Goal: Task Accomplishment & Management: Complete application form

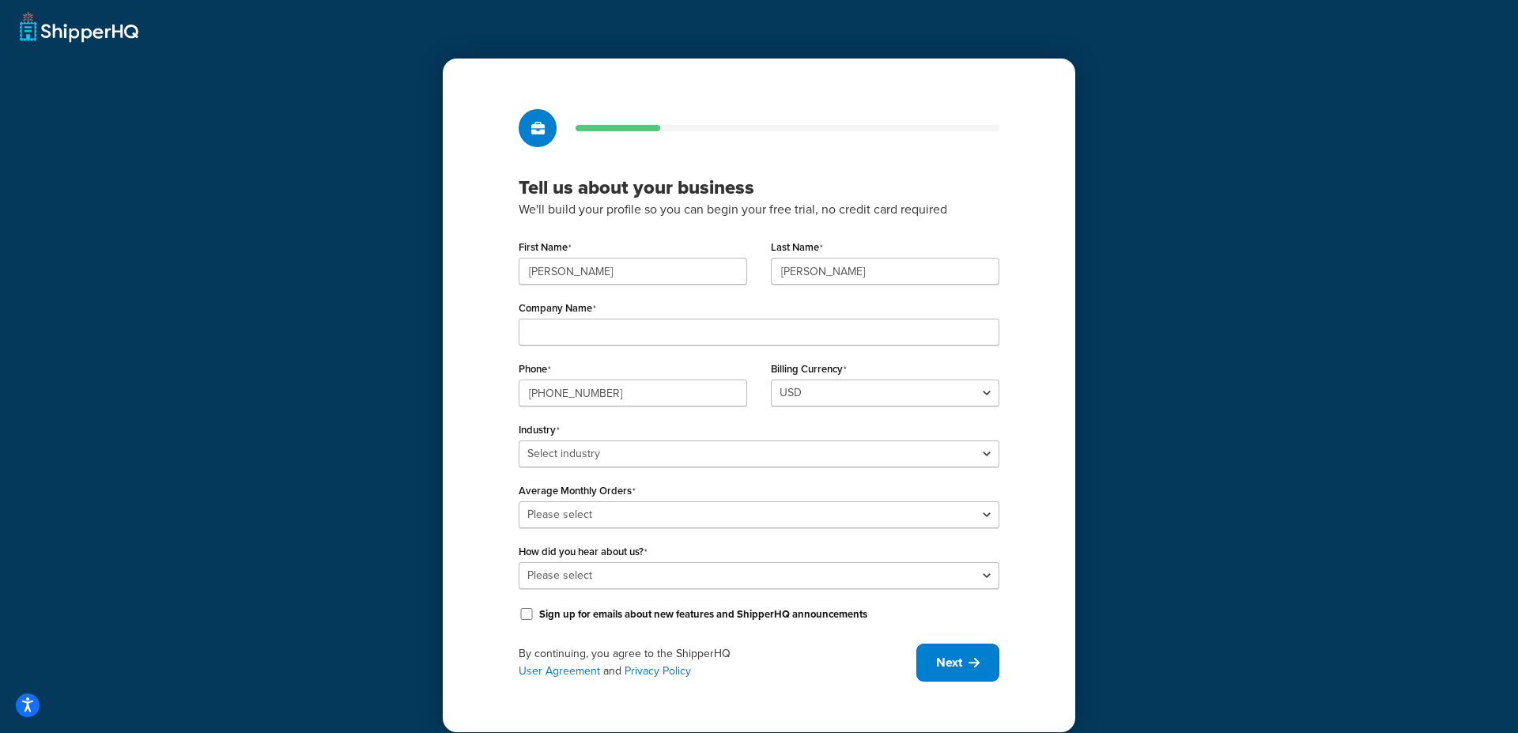
click at [1197, 192] on div "Tell us about your business We'll build your profile so you can begin your free…" at bounding box center [759, 366] width 1518 height 733
click at [636, 345] on input "Company Name" at bounding box center [759, 332] width 481 height 27
type input "GKWorld"
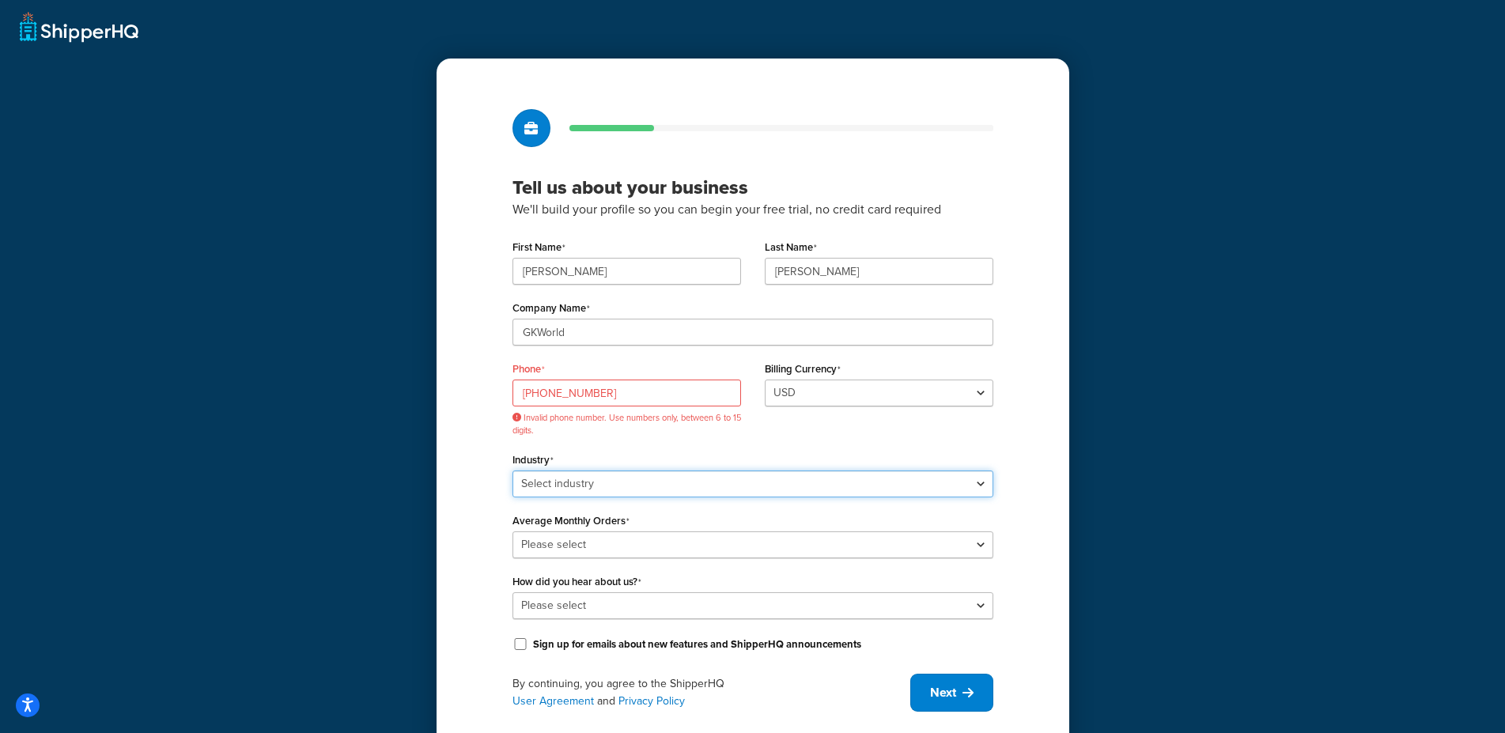
click at [512, 471] on select "Select industry Automotive Adult Agriculture Alcohol, Tobacco & CBD Arts & Craf…" at bounding box center [752, 484] width 481 height 27
select select "23"
click option "Toys, Games, Hobbies & Party" at bounding box center [0, 0] width 0 height 0
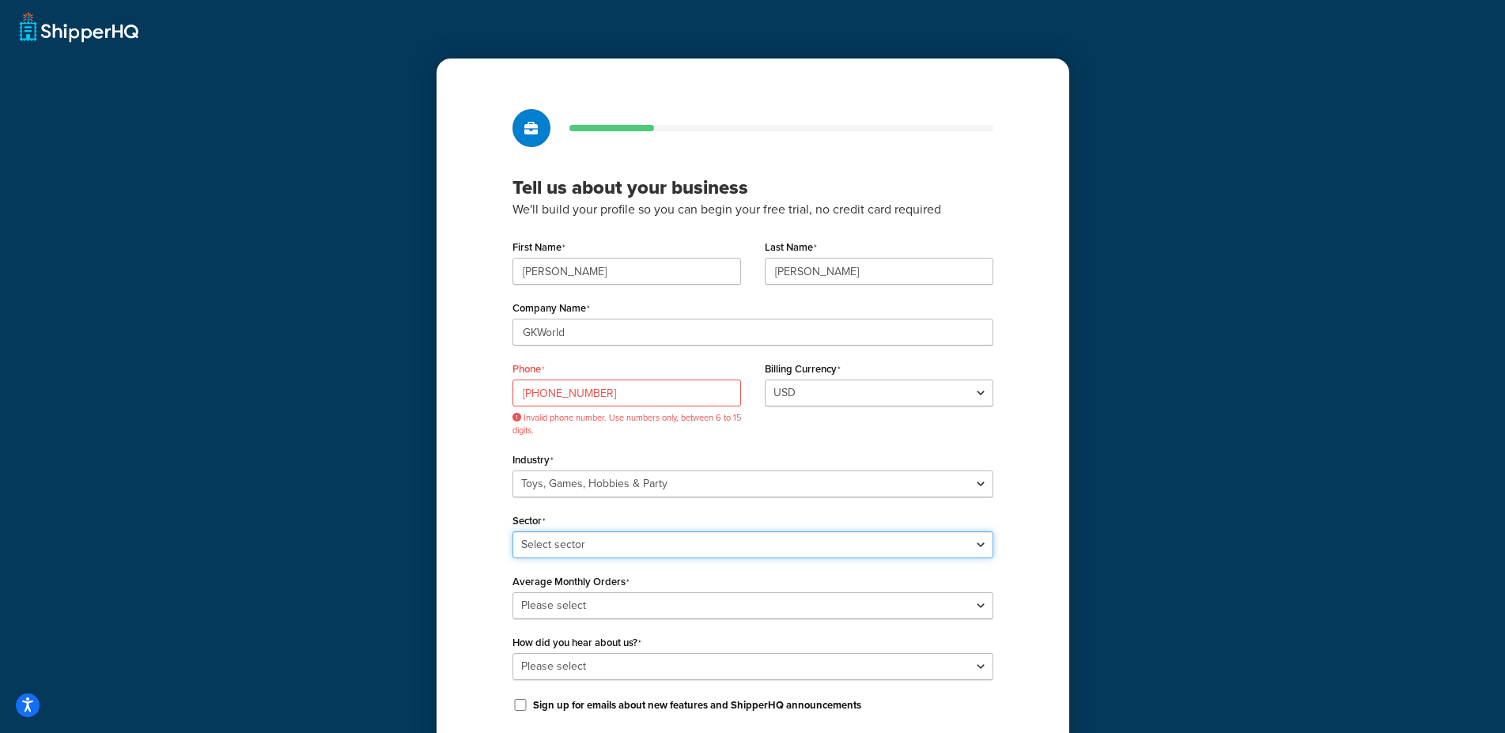
click at [512, 531] on select "Select sector Books Collectibles Computer Games Construction Toys Gambling Game…" at bounding box center [752, 544] width 481 height 27
select select "58"
click option "Collectibles" at bounding box center [0, 0] width 0 height 0
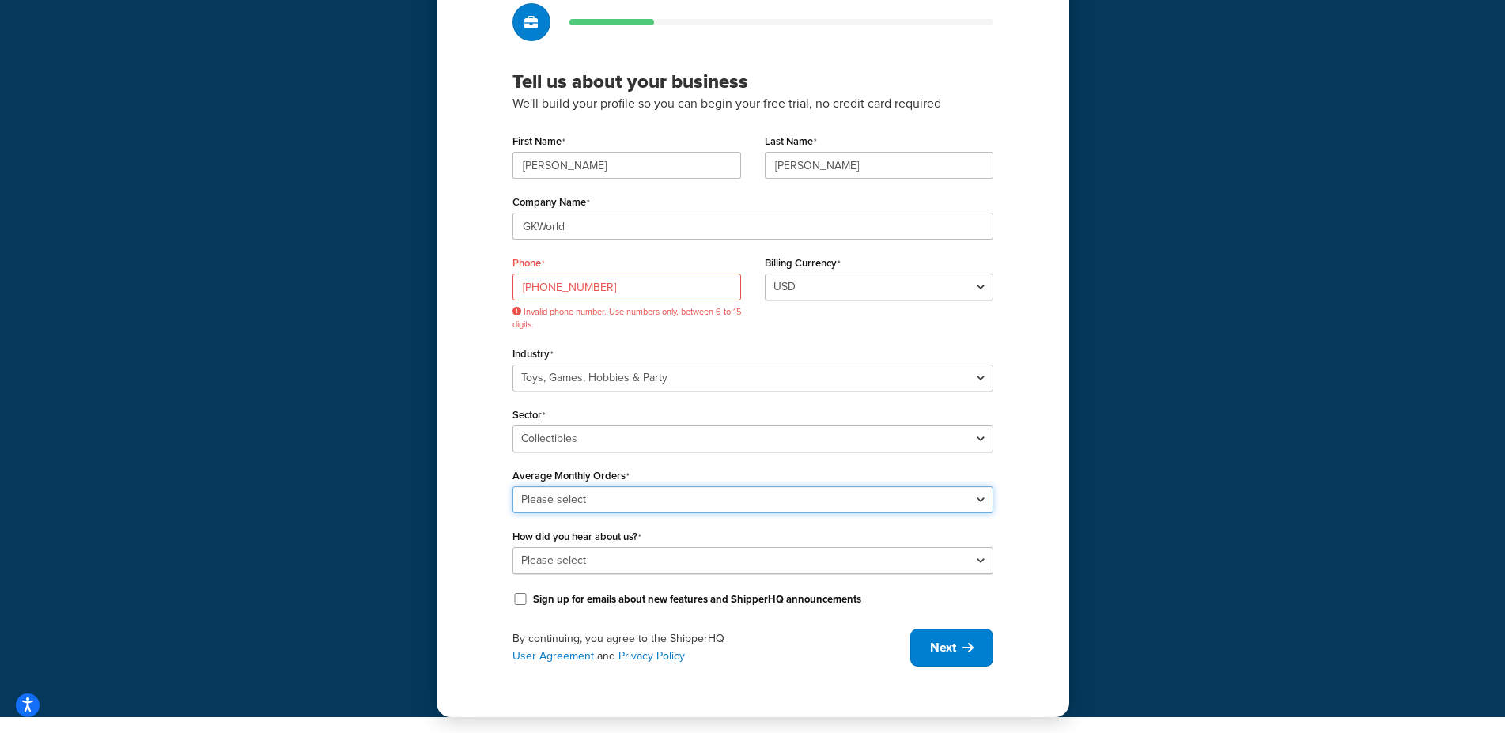
click at [512, 486] on select "Please select 0-500 501-1,000 1,001-10,000 10,001-20,000 Over 20,000" at bounding box center [752, 499] width 481 height 27
select select "1"
click option "0-500" at bounding box center [0, 0] width 0 height 0
click at [512, 547] on select "Please select Online Search App Store or Marketplace Listing Referred by Agency…" at bounding box center [752, 560] width 481 height 27
click at [430, 426] on div "Tell us about your business We'll build your profile so you can begin your free…" at bounding box center [752, 305] width 1505 height 823
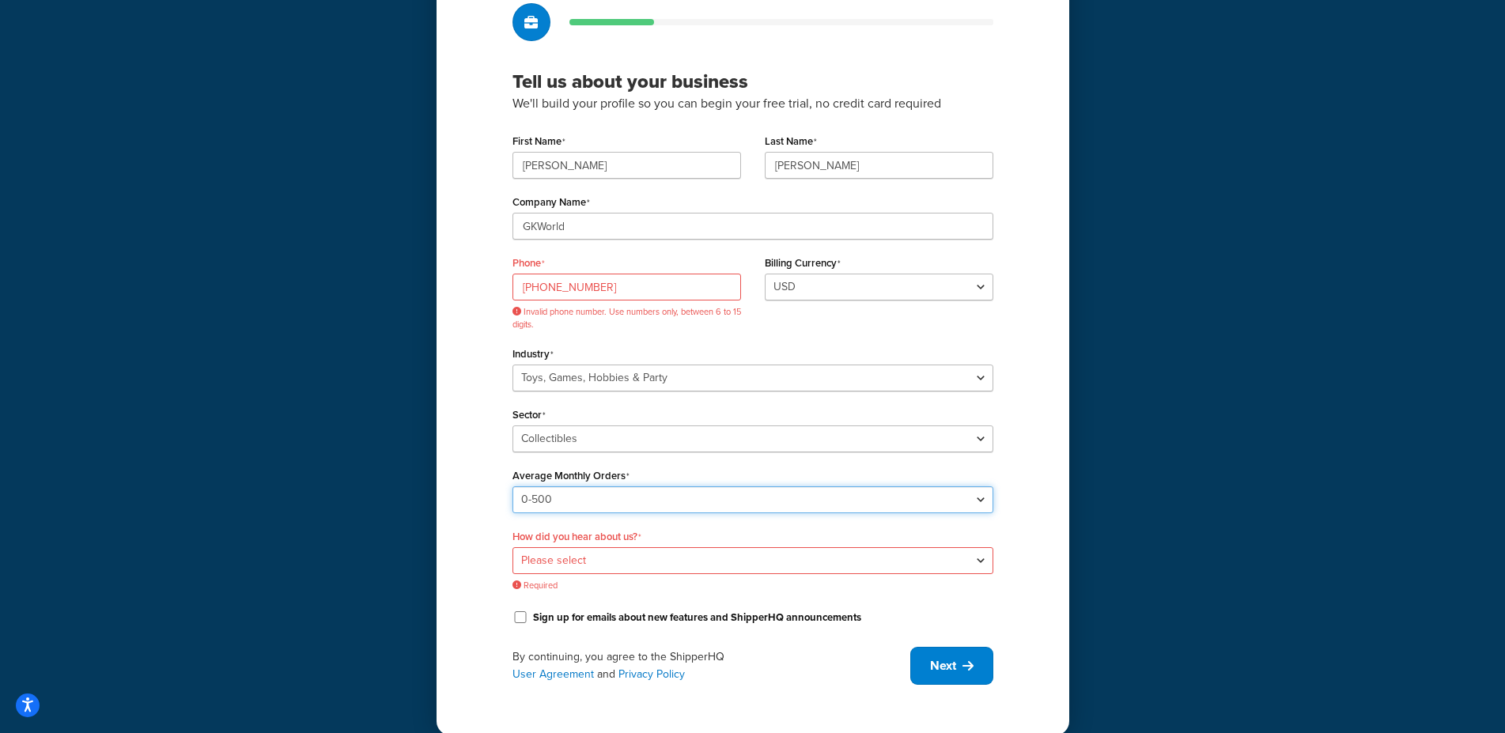
click at [512, 486] on select "Please select 0-500 501-1,000 1,001-10,000 10,001-20,000 Over 20,000" at bounding box center [752, 499] width 481 height 27
click option "0-500" at bounding box center [0, 0] width 0 height 0
click at [441, 532] on div "Tell us about your business We'll build your profile so you can begin your free…" at bounding box center [753, 344] width 633 height 782
click at [512, 547] on select "Please select Online Search App Store or Marketplace Listing Referred by Agency…" at bounding box center [752, 560] width 481 height 27
click option "Other" at bounding box center [0, 0] width 0 height 0
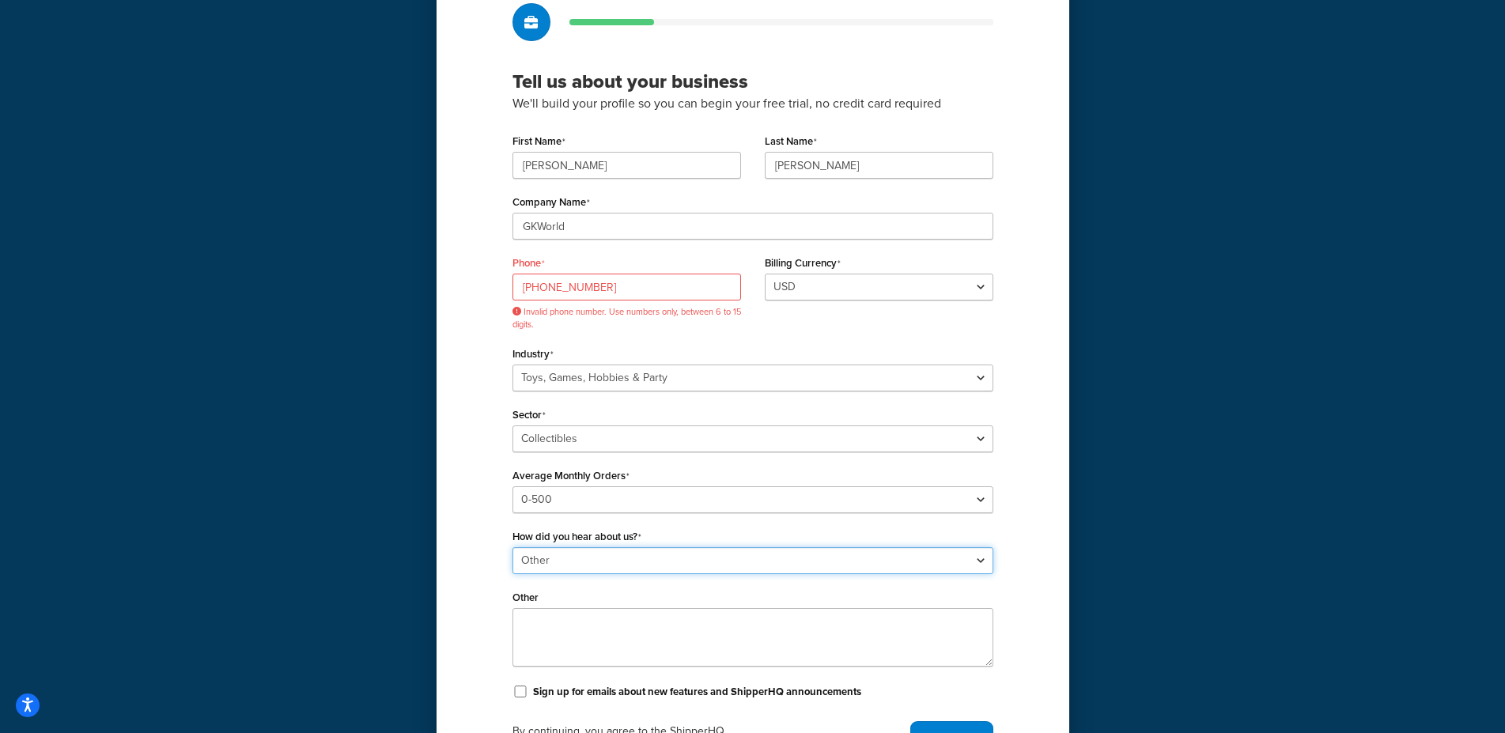
click at [512, 547] on select "Please select Online Search App Store or Marketplace Listing Referred by Agency…" at bounding box center [752, 560] width 481 height 27
select select "1"
click option "Online Search" at bounding box center [0, 0] width 0 height 0
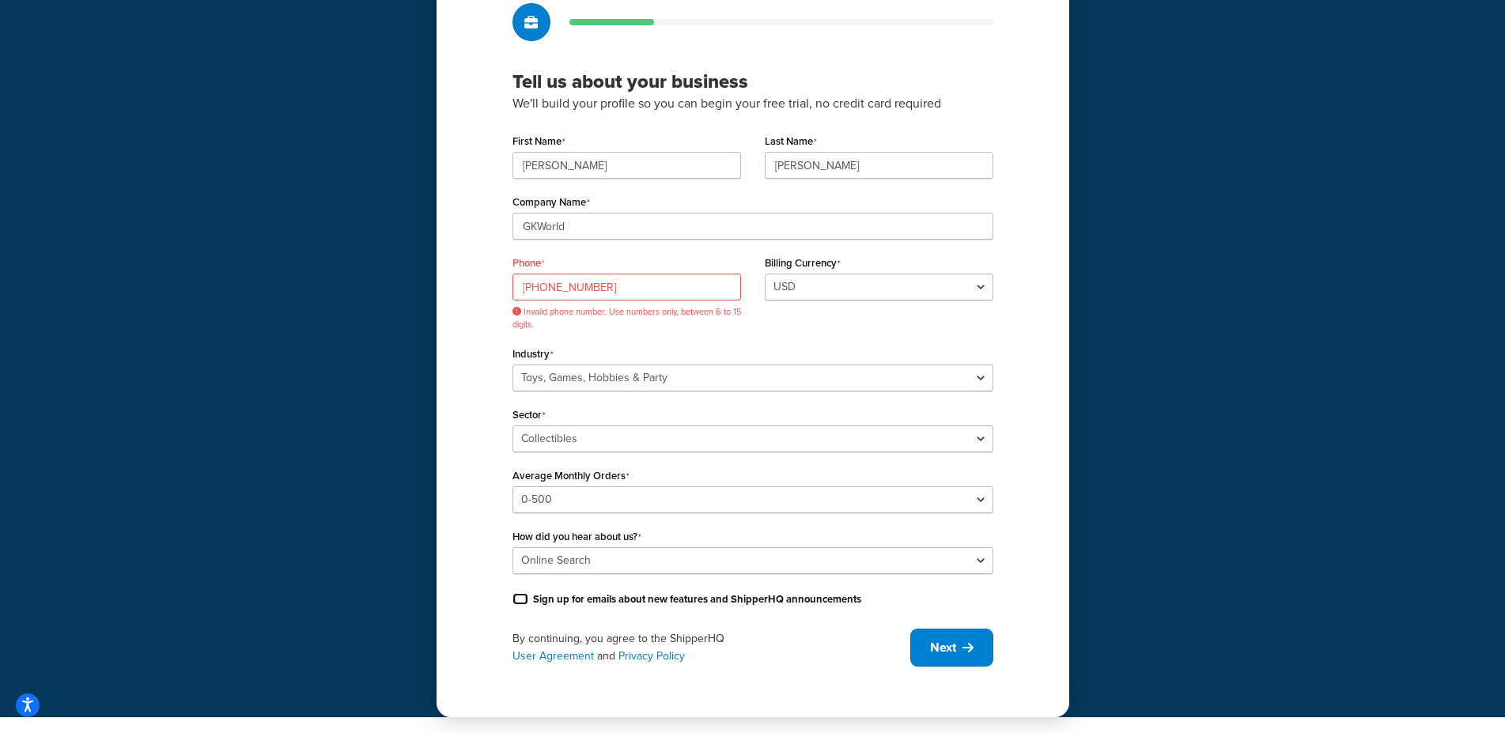
click at [517, 602] on input "Sign up for emails about new features and ShipperHQ announcements" at bounding box center [520, 599] width 16 height 12
checkbox input "true"
click at [936, 642] on span "Next" at bounding box center [943, 647] width 26 height 17
click at [621, 295] on input "845-313-9817" at bounding box center [626, 287] width 229 height 27
drag, startPoint x: 637, startPoint y: 293, endPoint x: 429, endPoint y: 278, distance: 207.8
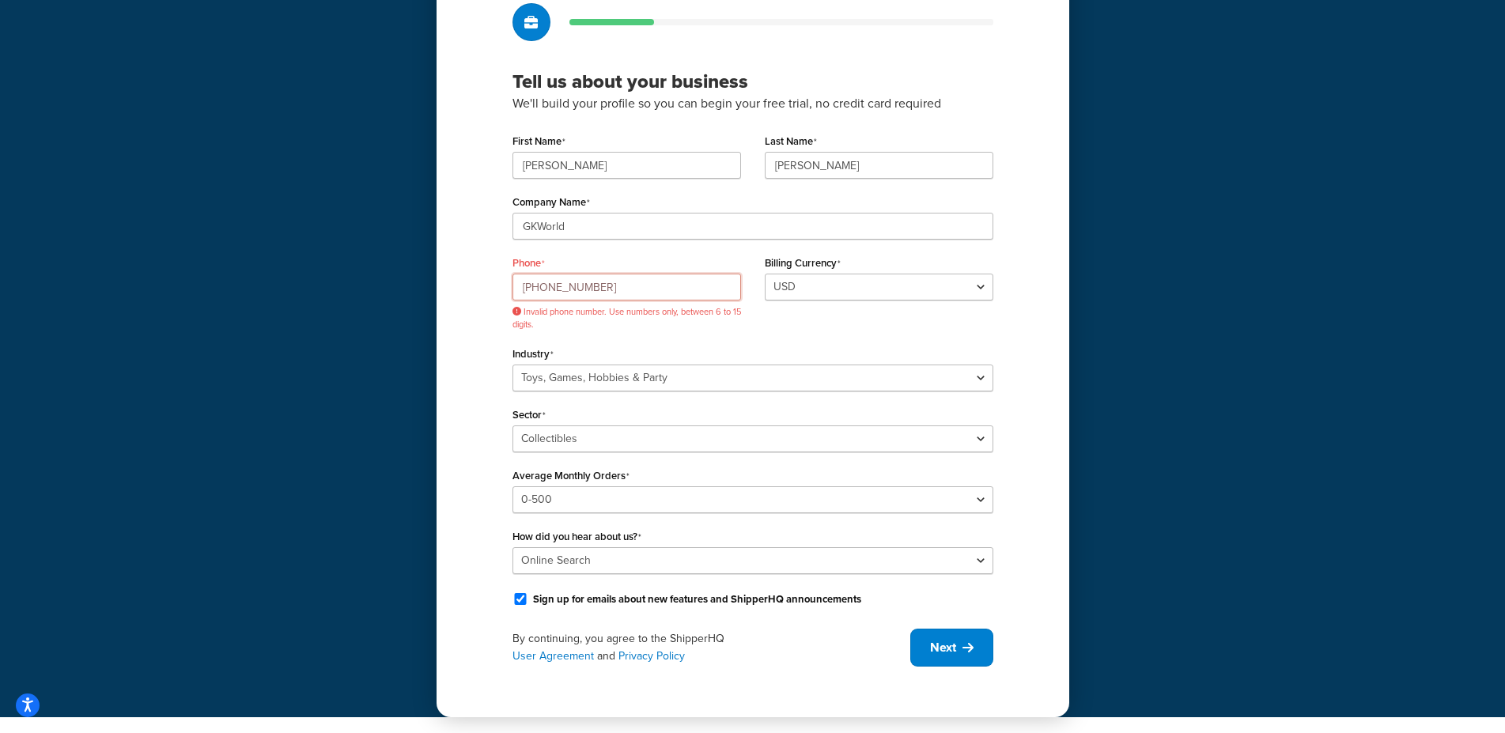
click at [512, 278] on input "845-313-9817" at bounding box center [626, 287] width 229 height 27
click at [548, 282] on input "845-313-9817" at bounding box center [626, 287] width 229 height 27
click at [569, 284] on input "845-313-9817" at bounding box center [626, 287] width 229 height 27
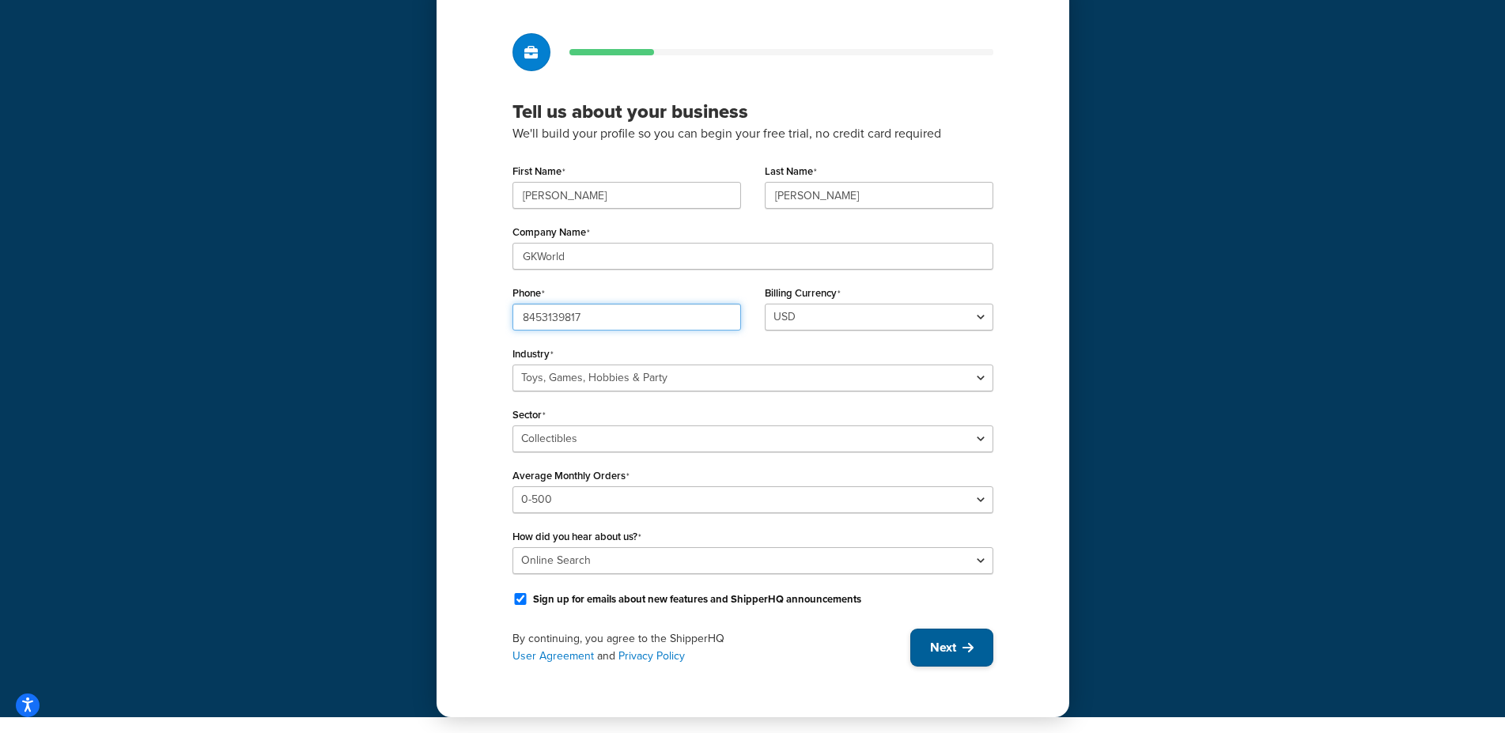
type input "8453139817"
click at [955, 648] on span "Next" at bounding box center [943, 647] width 26 height 17
click at [938, 654] on div "By continuing, you agree to the ShipperHQ User Agreement and Privacy Policy Next" at bounding box center [752, 648] width 481 height 38
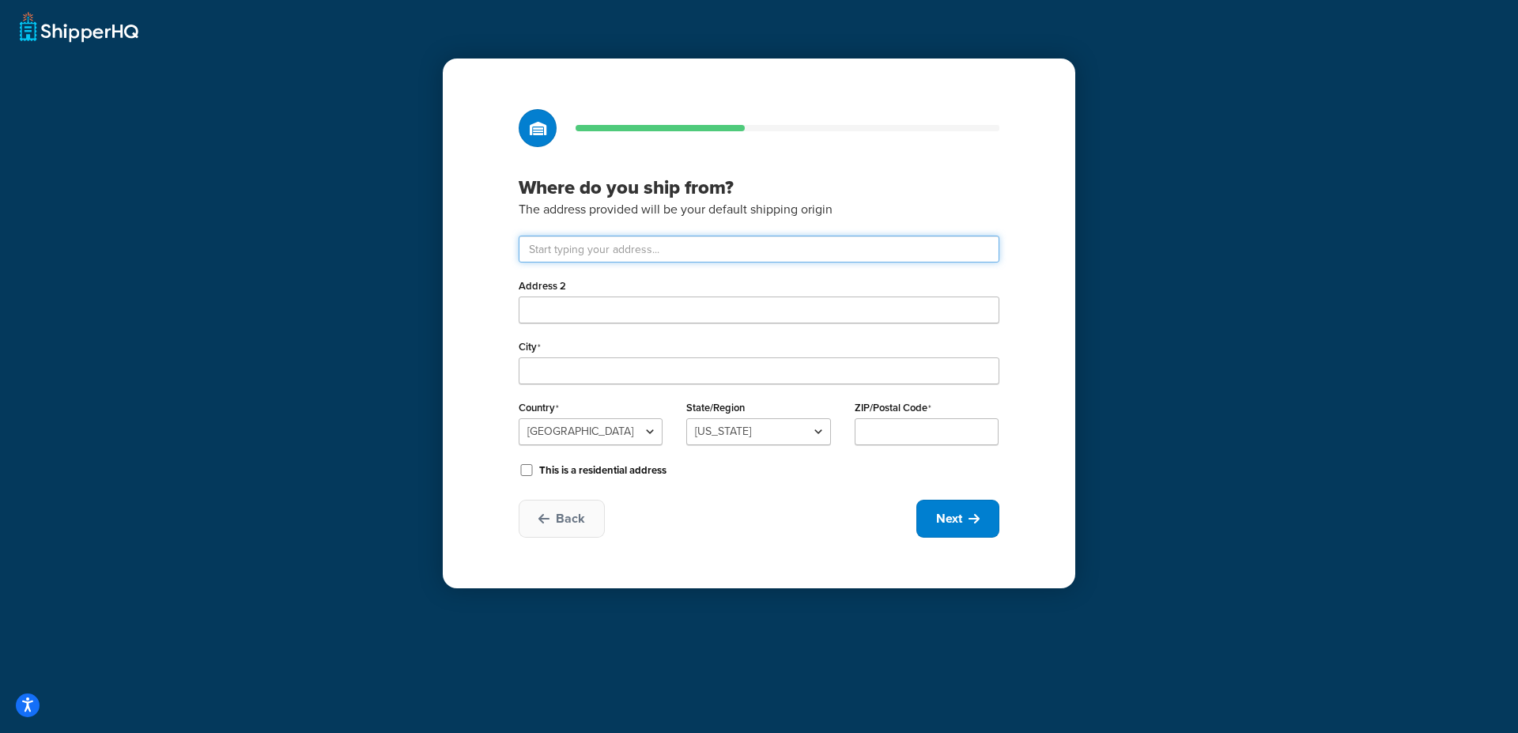
click at [600, 251] on input "text" at bounding box center [759, 249] width 481 height 27
type input "111 Musket Drive"
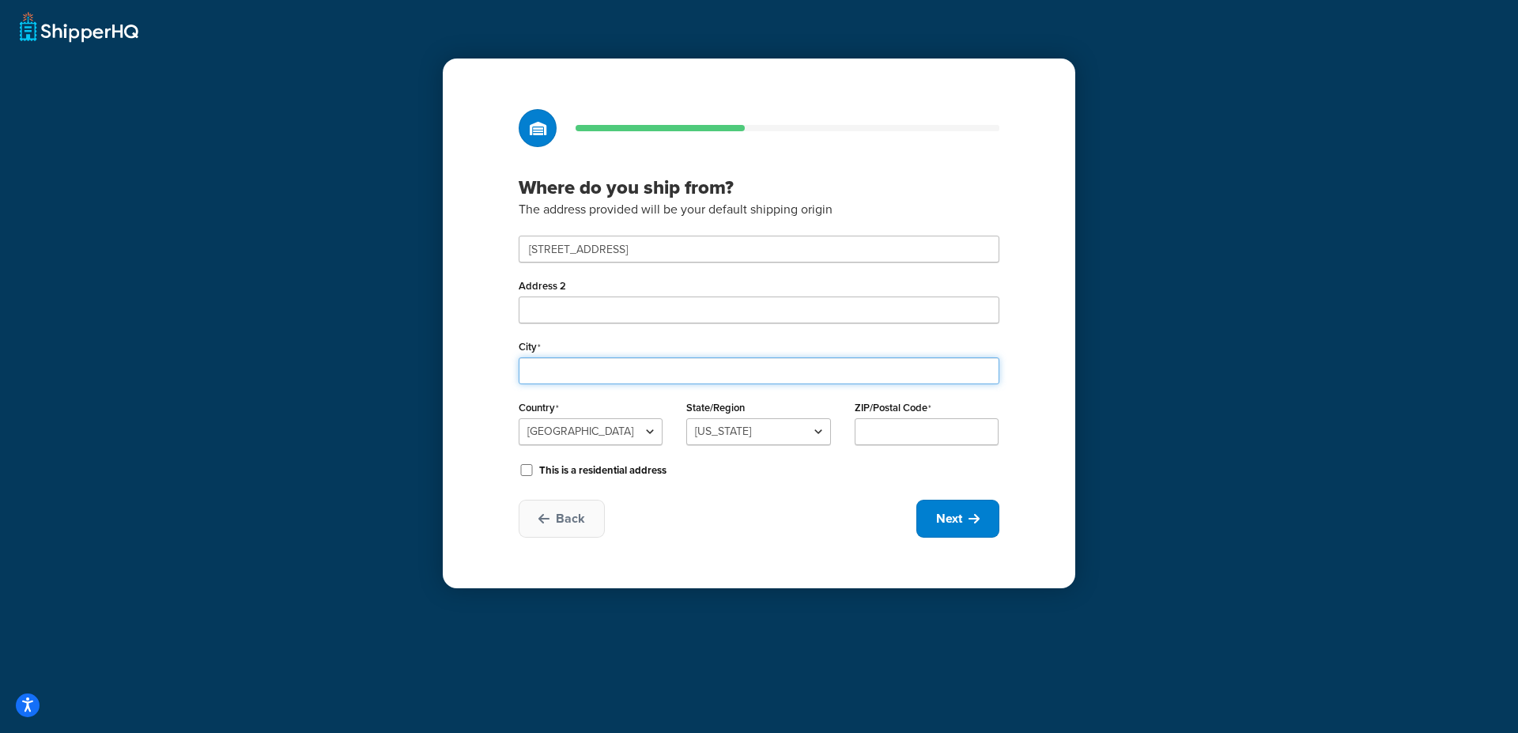
type input "Lackawaxen"
select select "38"
type input "18435"
click at [949, 519] on span "Next" at bounding box center [949, 518] width 26 height 17
select select "1"
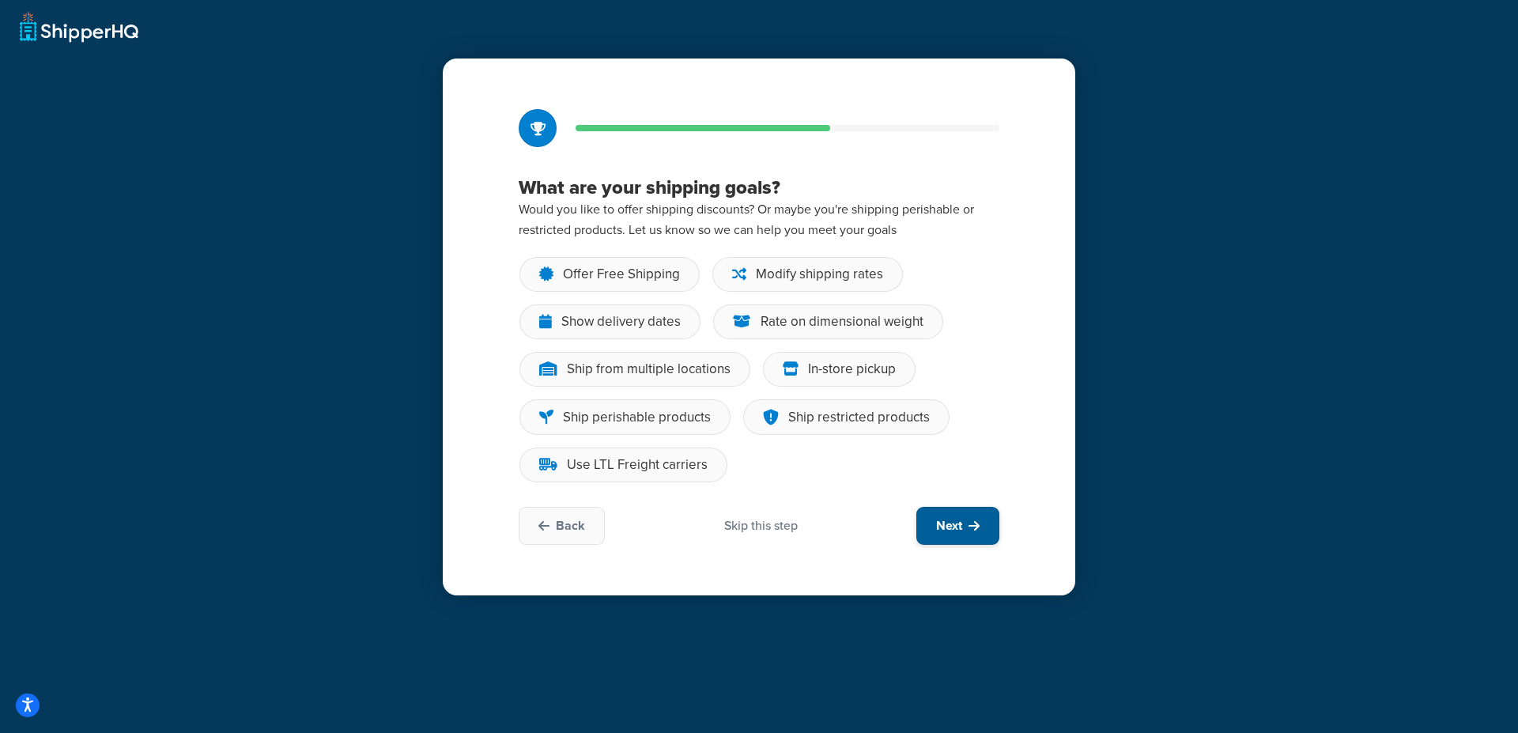
click at [966, 521] on button "Next" at bounding box center [958, 526] width 83 height 38
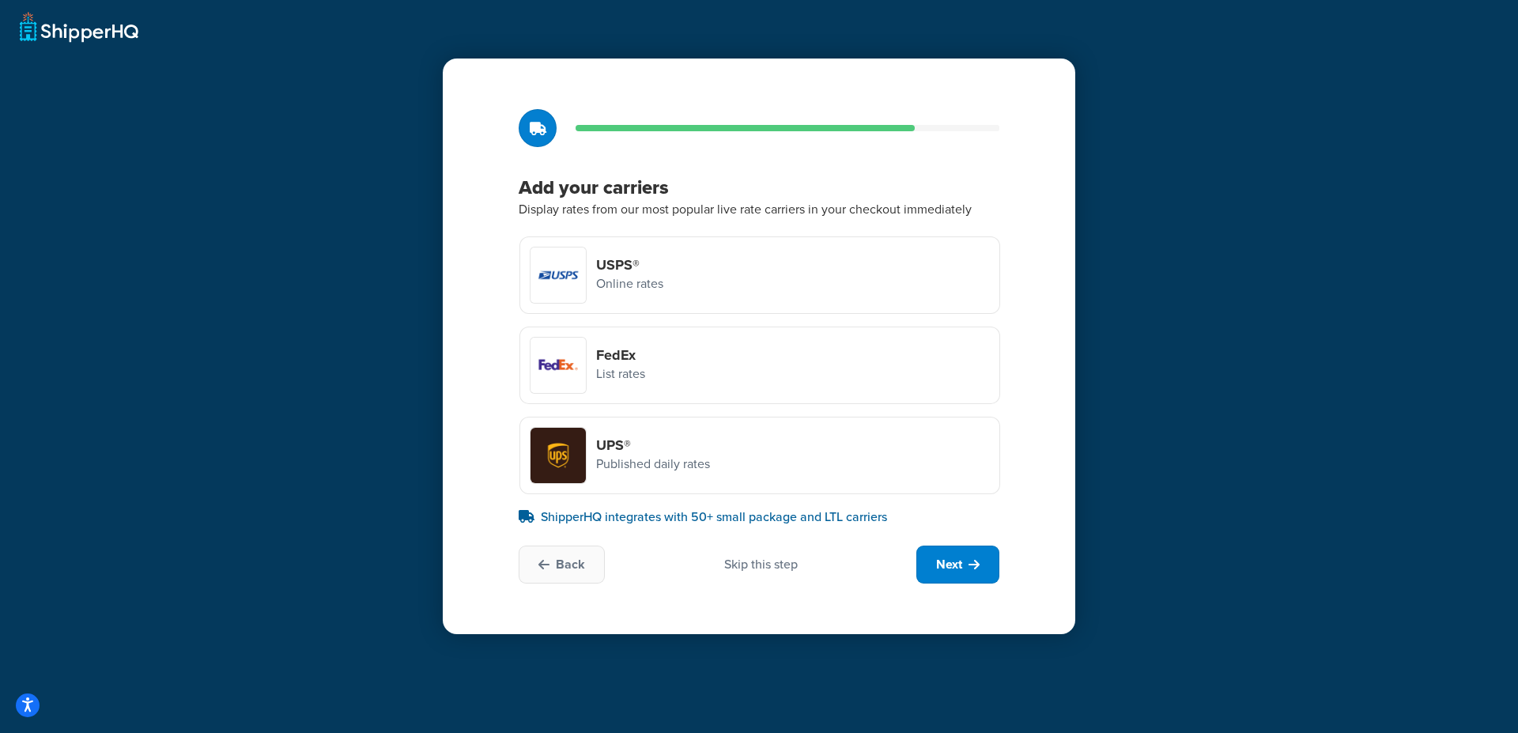
click at [629, 465] on p "Published daily rates" at bounding box center [653, 464] width 114 height 21
click at [0, 0] on input "UPS® Published daily rates" at bounding box center [0, 0] width 0 height 0
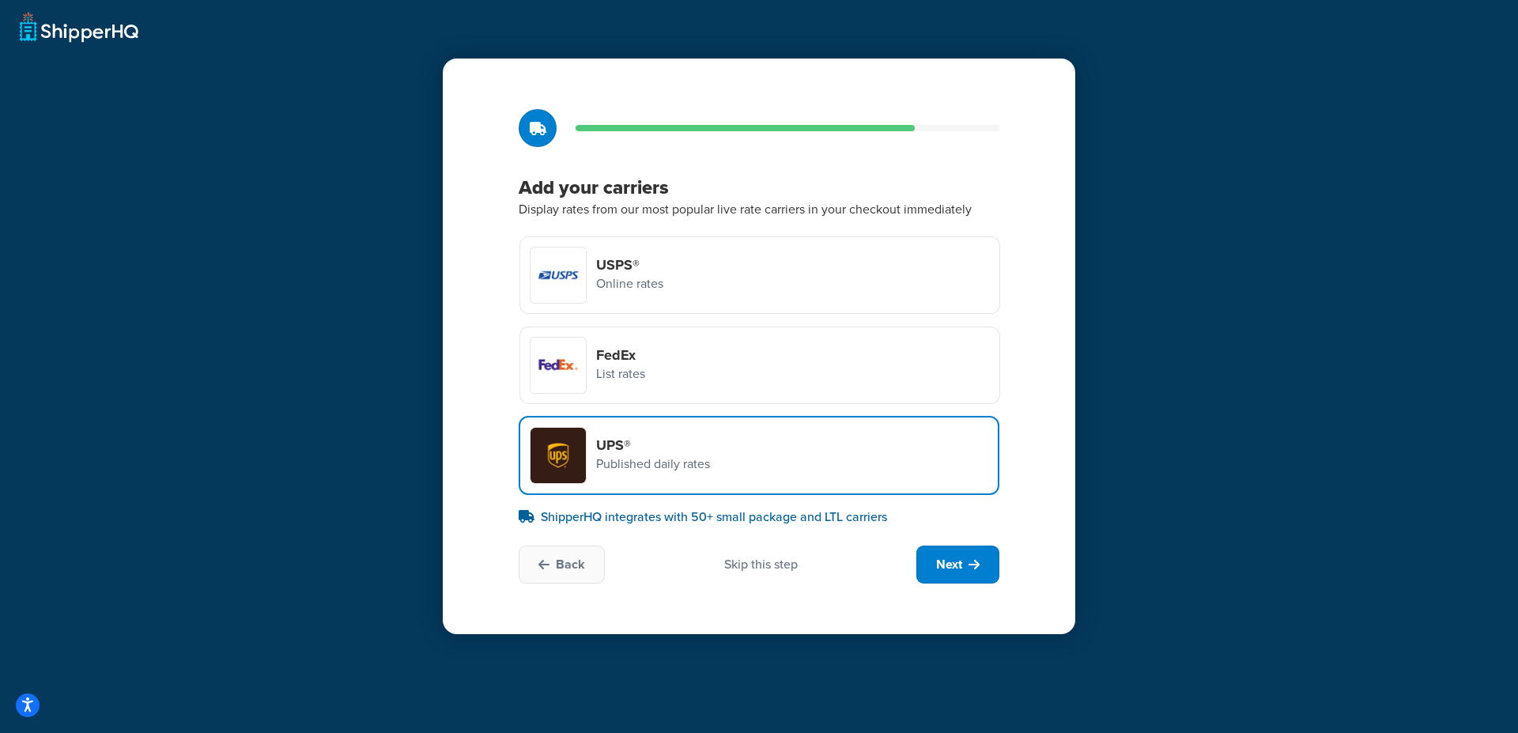
click at [646, 276] on p "Online rates" at bounding box center [629, 284] width 67 height 21
click at [0, 0] on input "USPS® Online rates" at bounding box center [0, 0] width 0 height 0
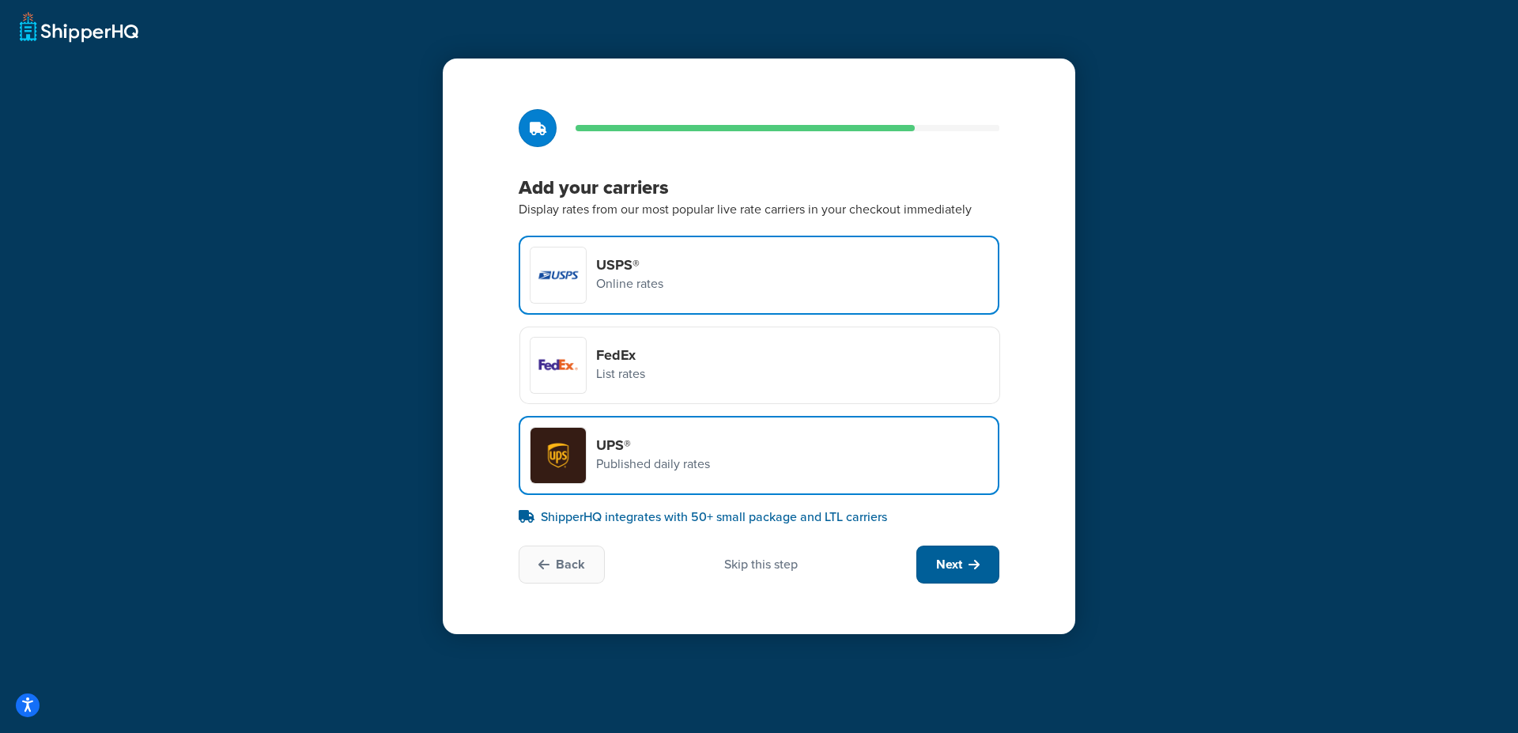
click at [951, 565] on span "Next" at bounding box center [949, 564] width 26 height 17
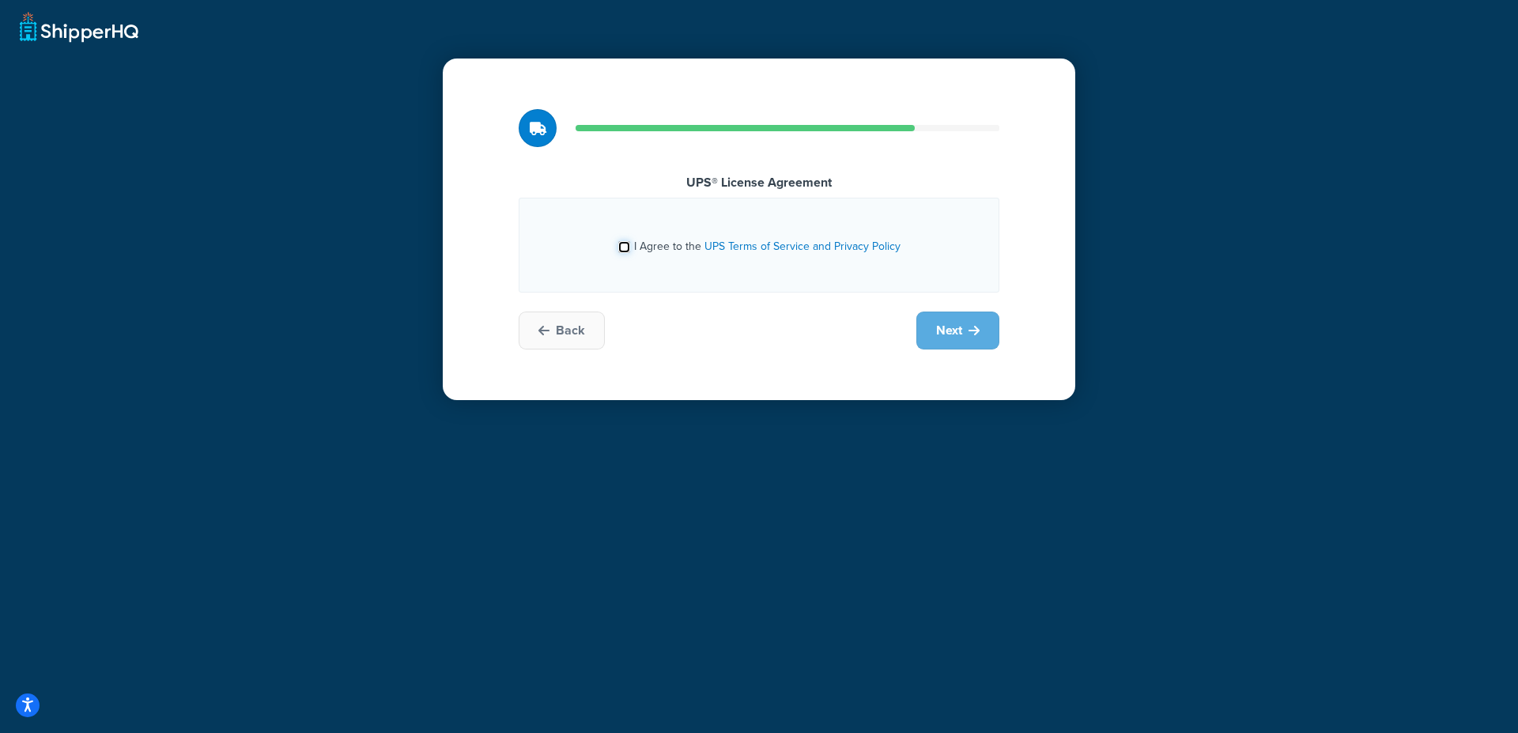
click at [628, 248] on input "I Agree to the UPS Terms of Service and Privacy Policy" at bounding box center [624, 247] width 12 height 12
checkbox input "true"
click at [946, 332] on span "Next" at bounding box center [949, 330] width 26 height 17
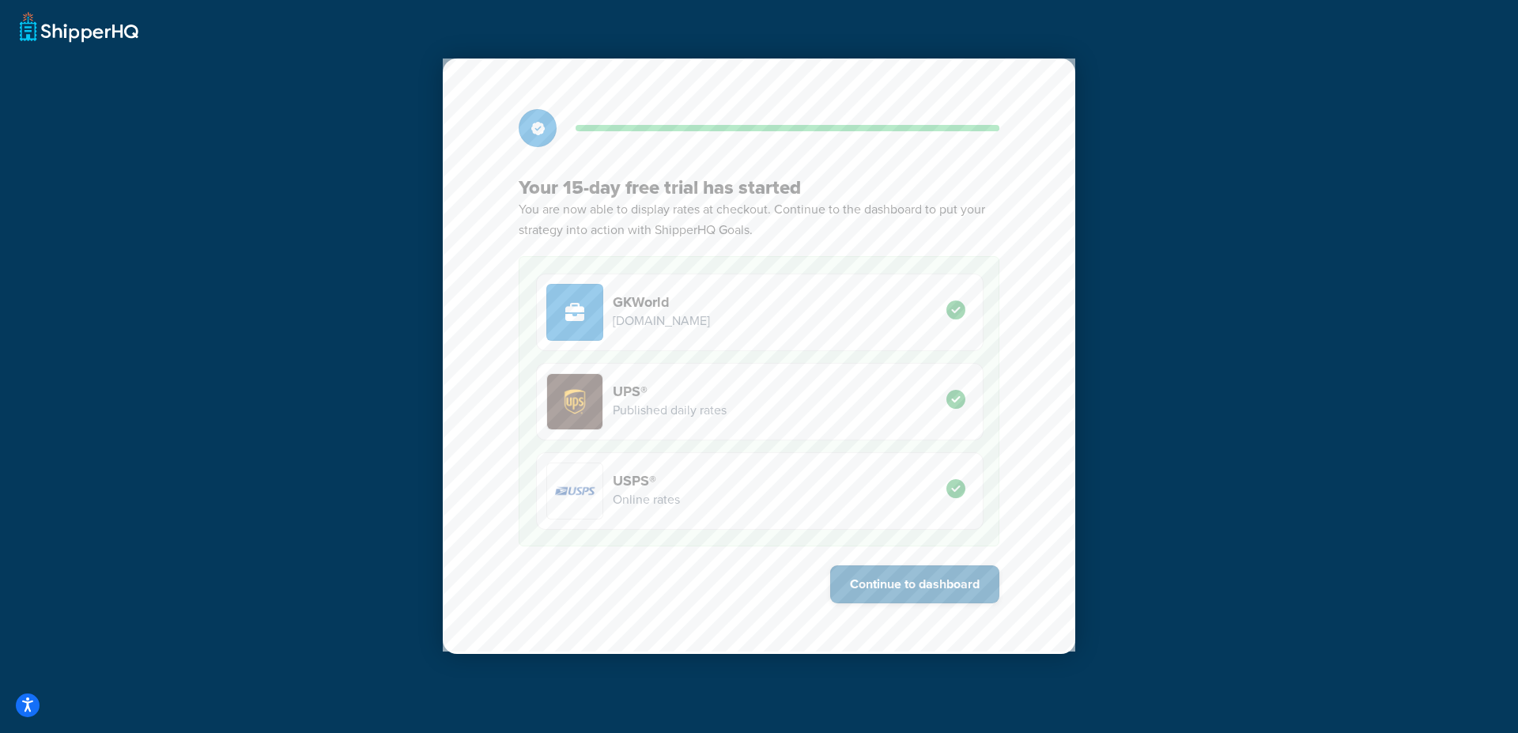
click at [909, 587] on button "Continue to dashboard" at bounding box center [914, 584] width 169 height 38
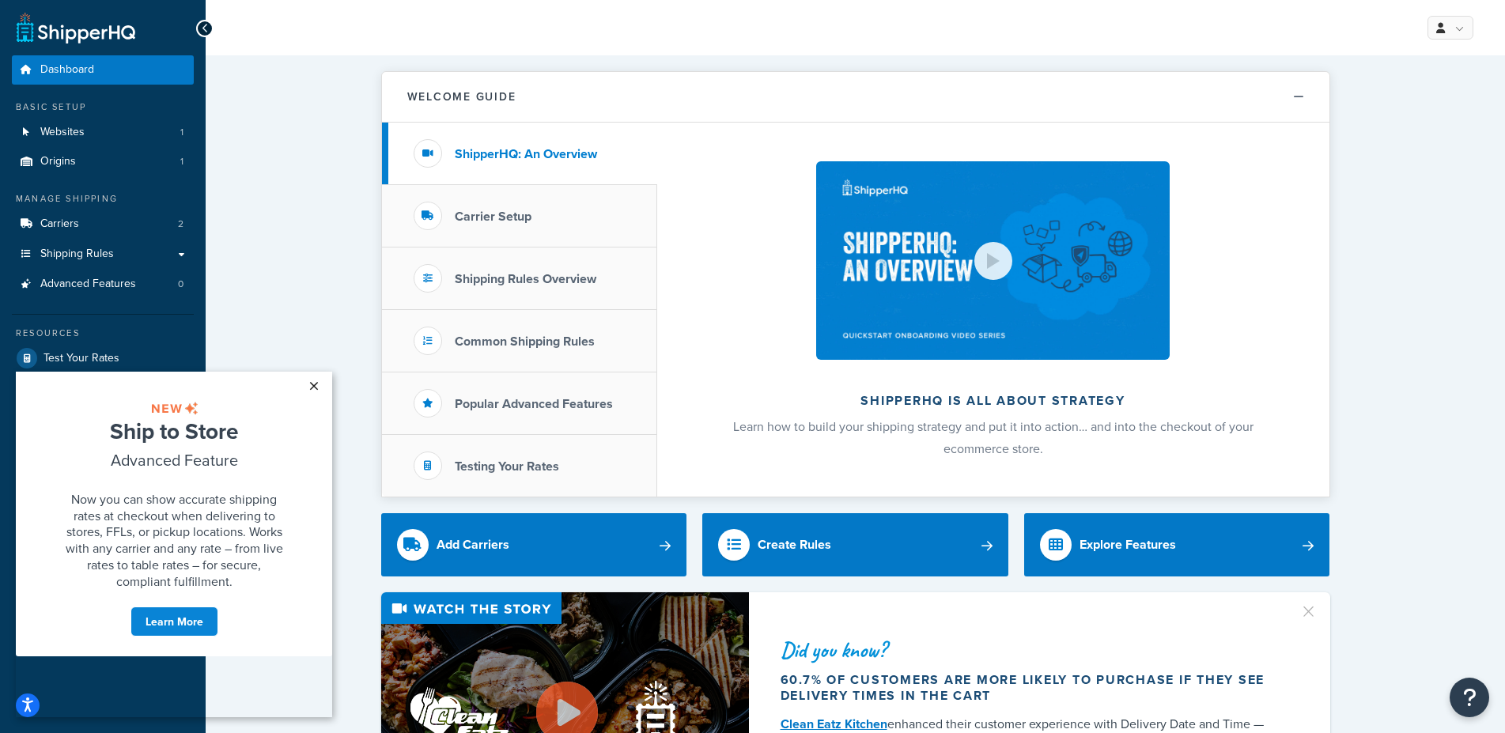
click at [312, 388] on link "×" at bounding box center [314, 386] width 28 height 28
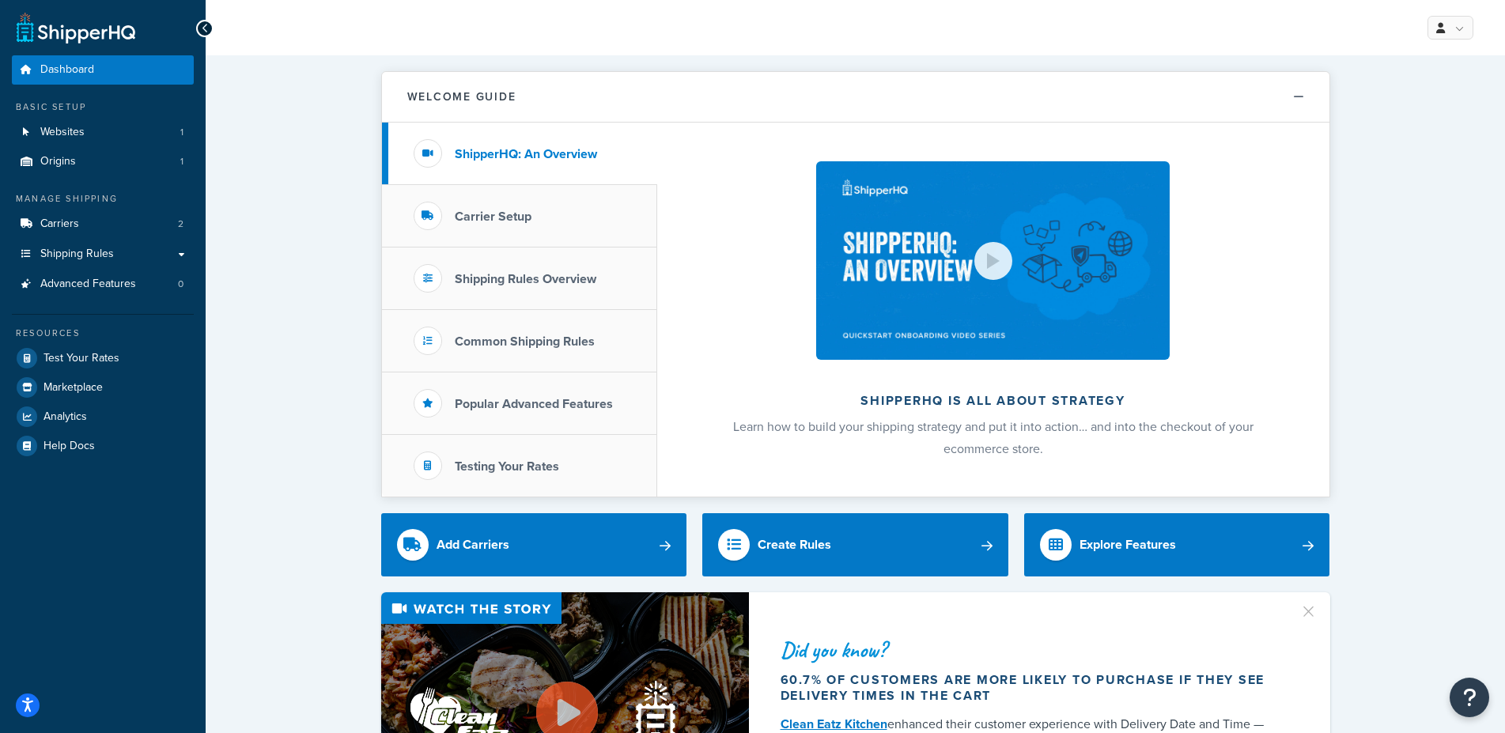
click at [521, 215] on h3 "Carrier Setup" at bounding box center [493, 217] width 77 height 14
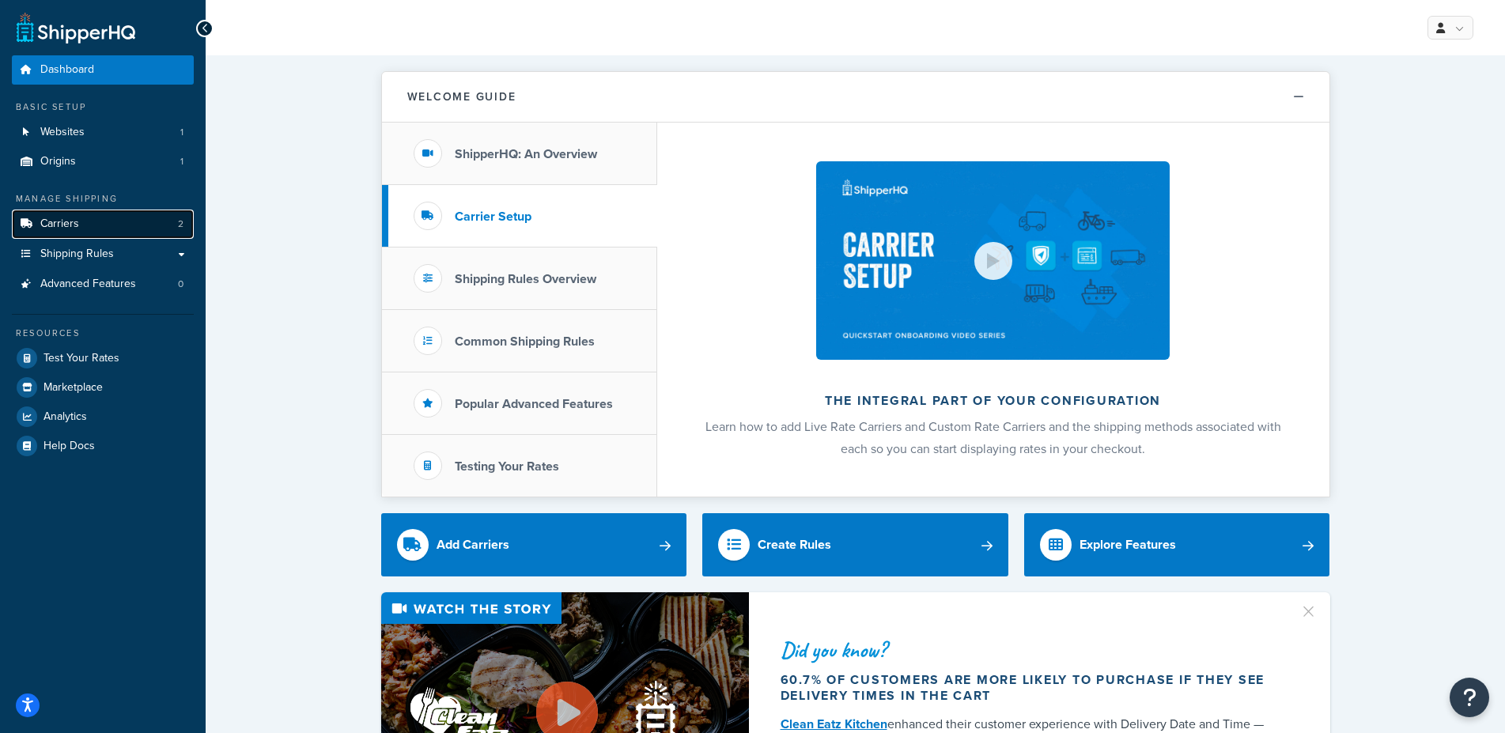
click at [96, 229] on link "Carriers 2" at bounding box center [103, 224] width 182 height 29
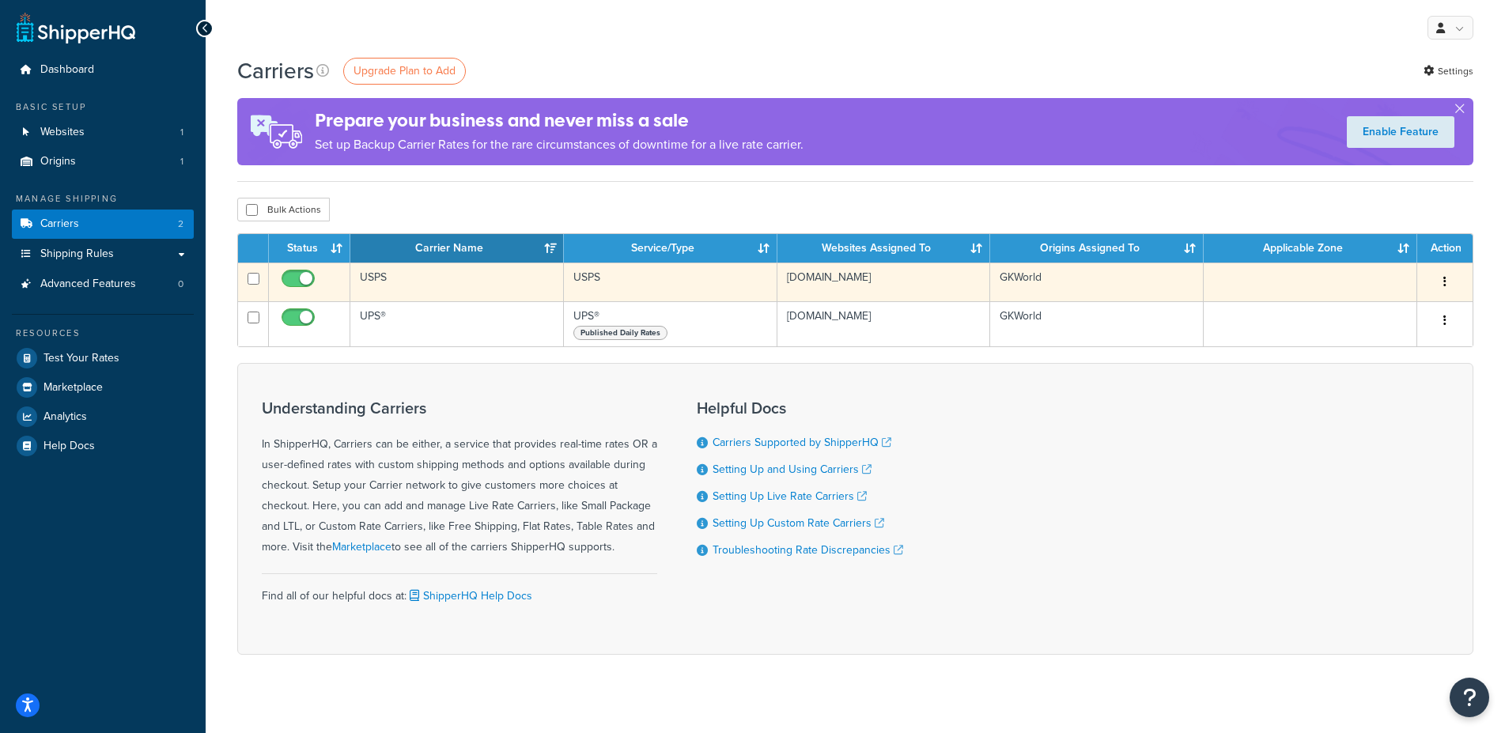
click at [1449, 282] on button "button" at bounding box center [1445, 282] width 22 height 25
click at [403, 286] on td "USPS" at bounding box center [457, 282] width 214 height 39
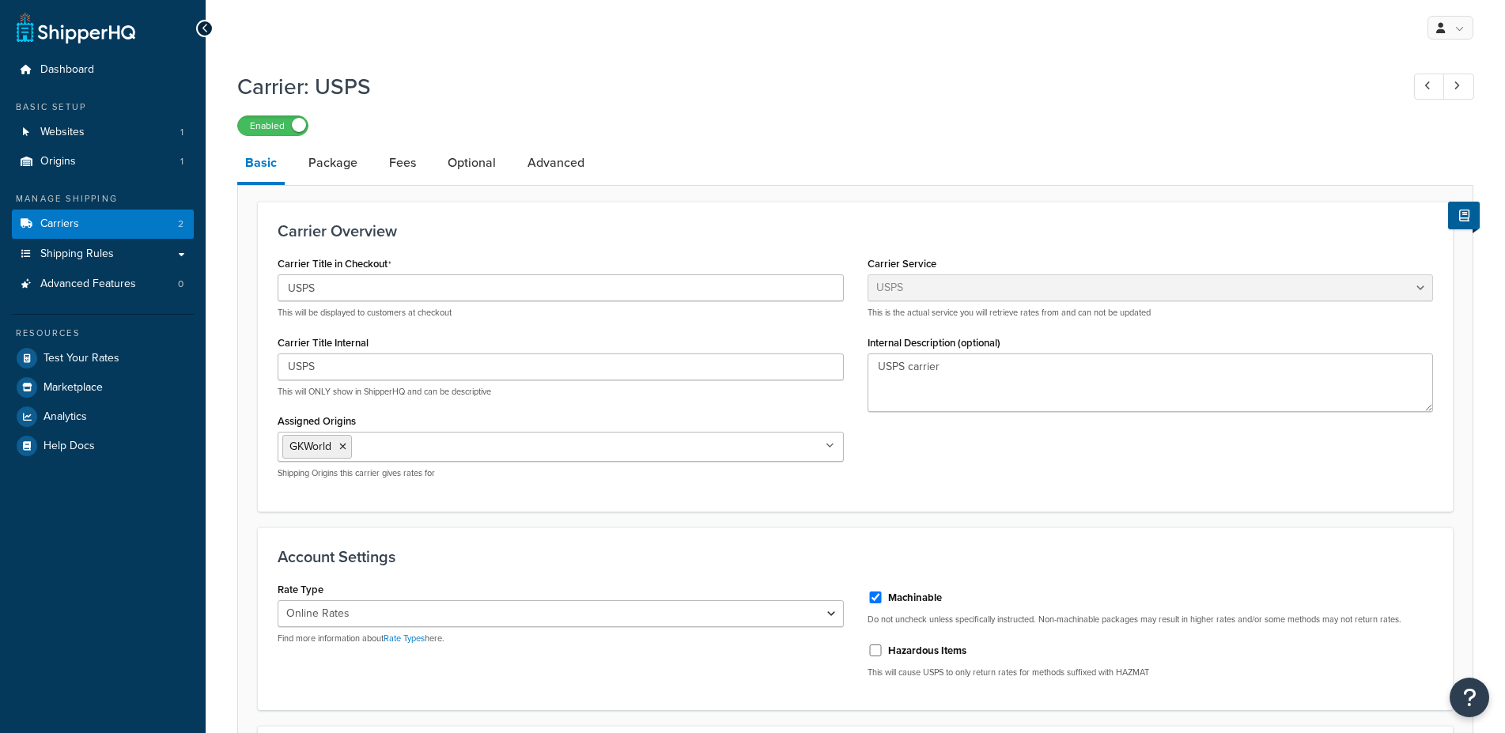
select select "usps"
select select "ONLINE"
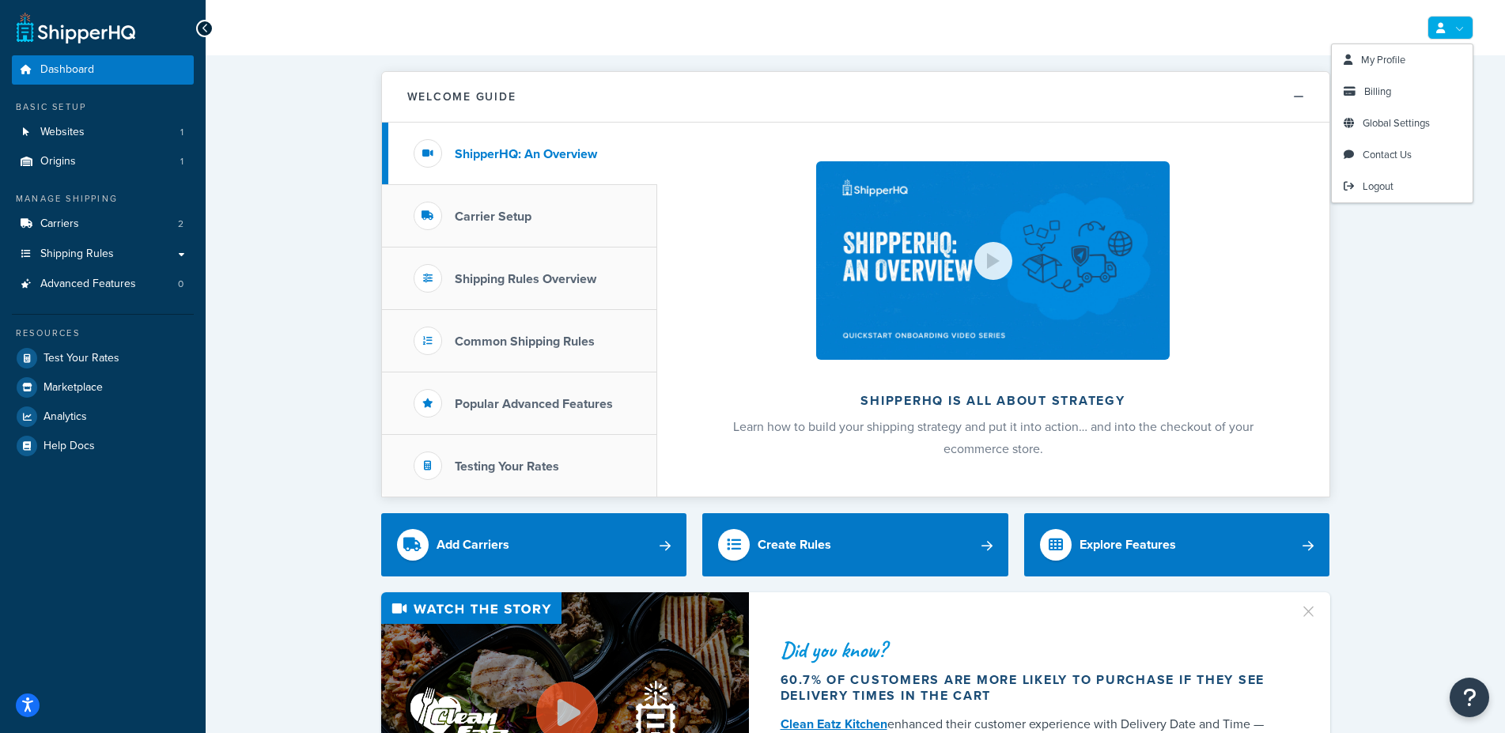
click at [1439, 28] on icon at bounding box center [1440, 28] width 9 height 10
click at [1381, 153] on span "Contact Us" at bounding box center [1387, 154] width 49 height 15
